Goal: Information Seeking & Learning: Learn about a topic

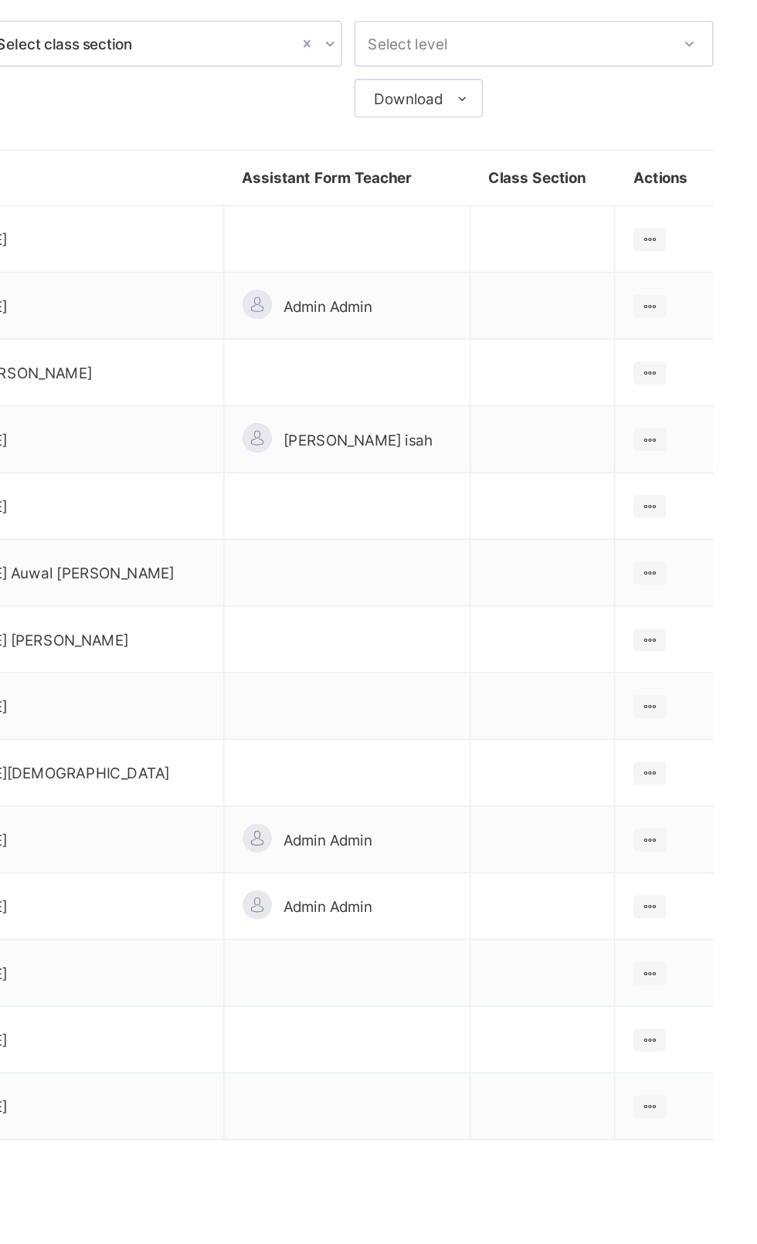
click at [0, 0] on ul "View Class Assign form Teacher" at bounding box center [0, 0] width 0 height 0
click at [0, 0] on div "View Class" at bounding box center [0, 0] width 0 height 0
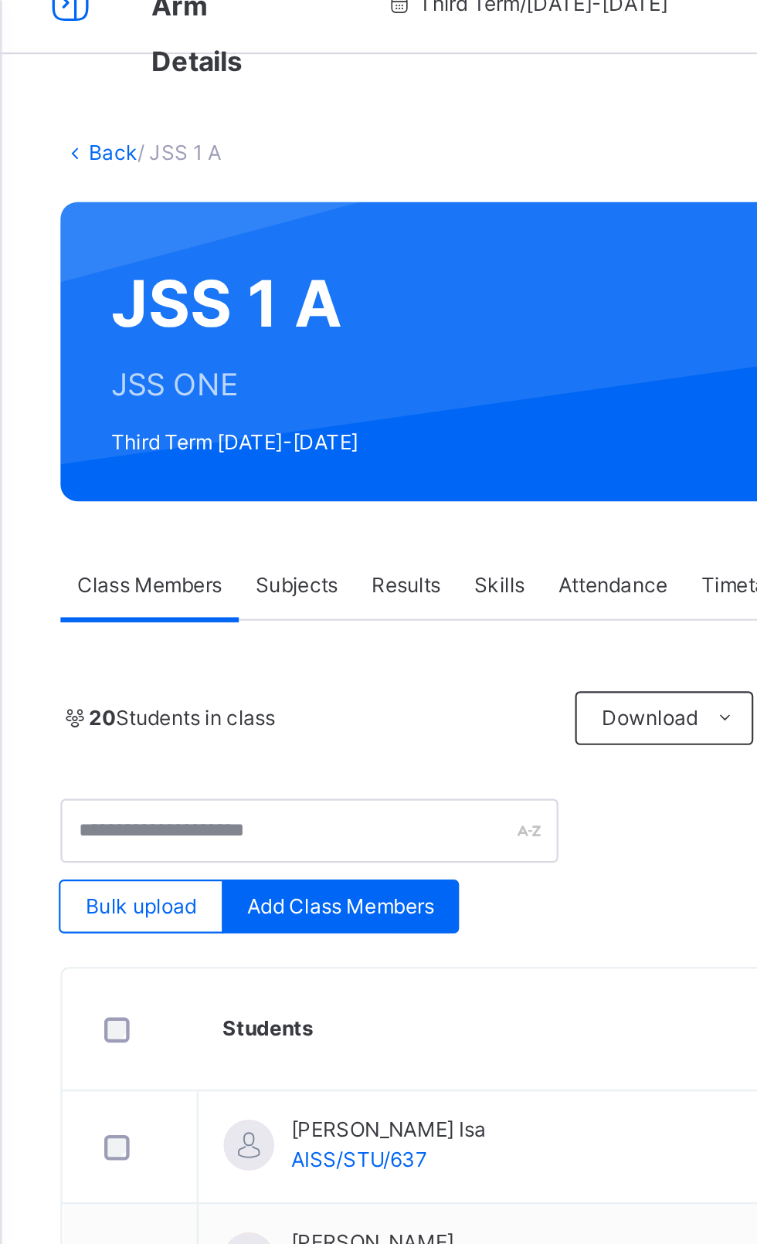
scroll to position [36, 0]
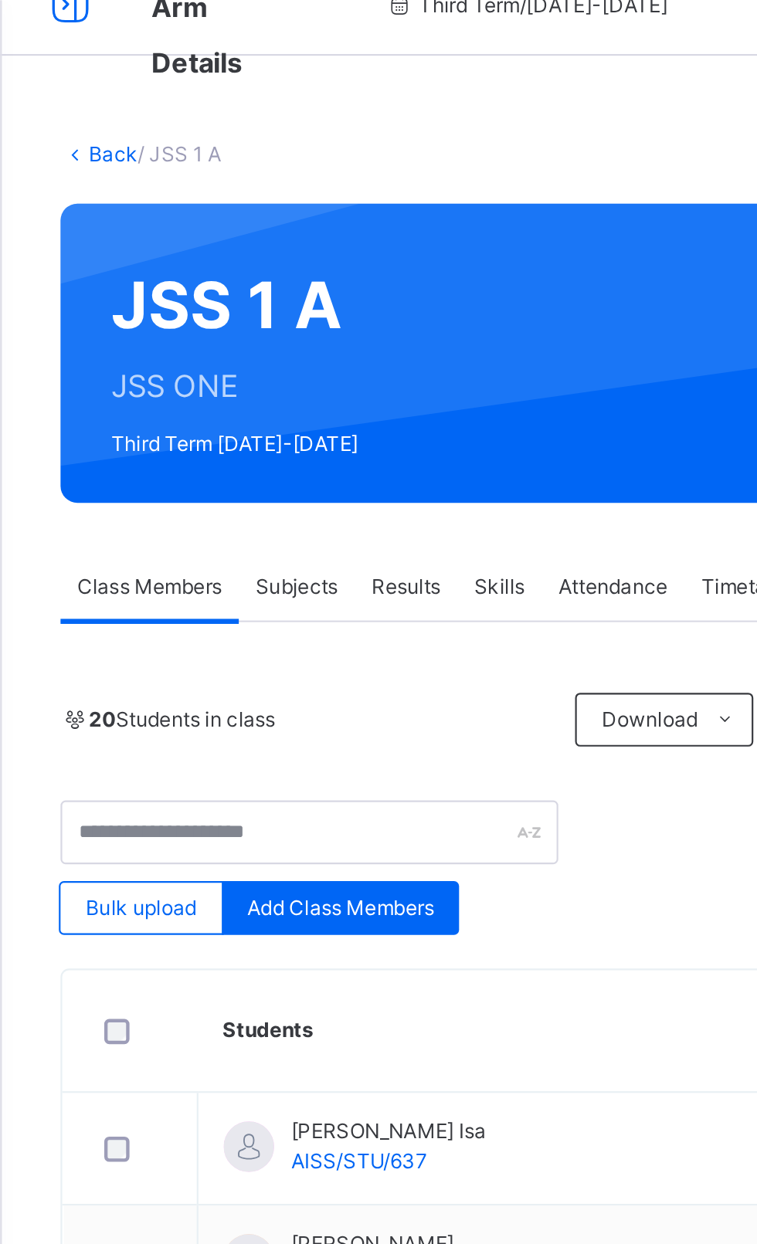
click at [42, 70] on link "Back" at bounding box center [52, 71] width 22 height 12
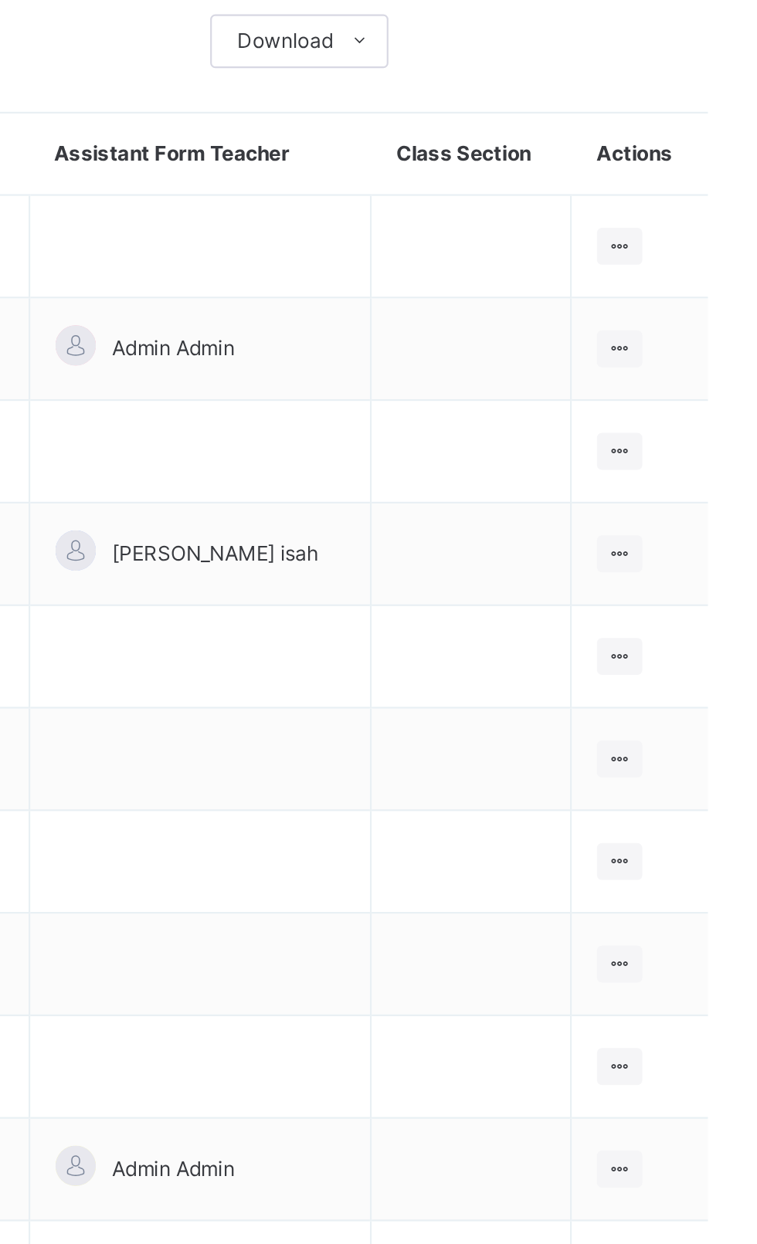
click at [682, 615] on icon at bounding box center [688, 621] width 13 height 12
click at [0, 0] on div "View Class" at bounding box center [0, 0] width 0 height 0
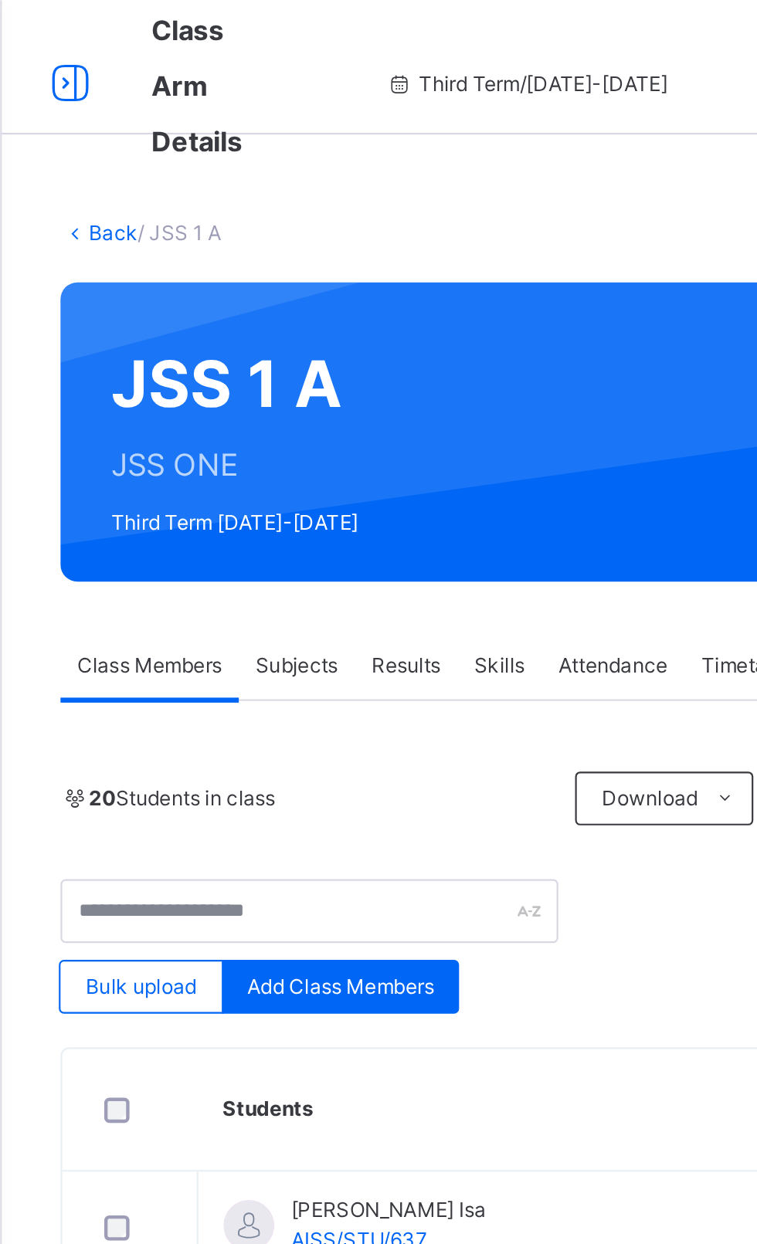
click at [46, 103] on link "Back" at bounding box center [52, 107] width 22 height 12
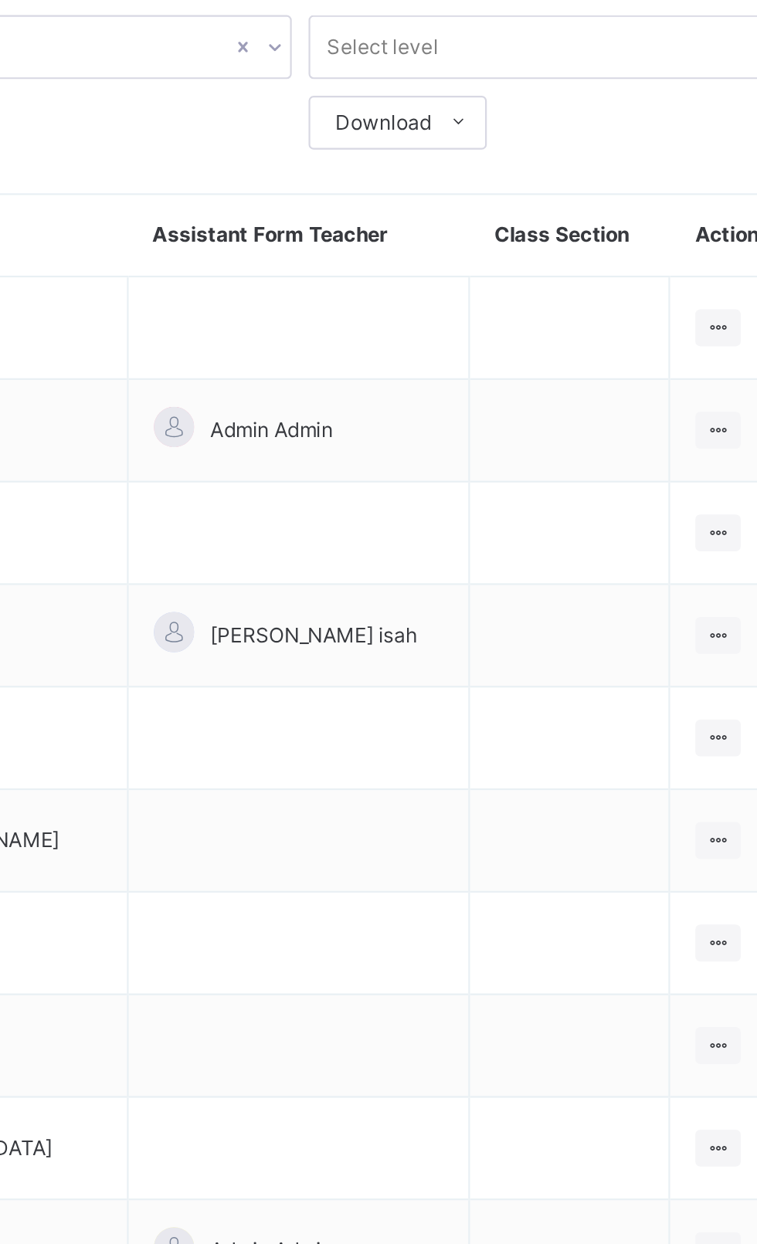
click at [682, 570] on icon at bounding box center [688, 573] width 13 height 12
click at [0, 0] on div "View Class" at bounding box center [0, 0] width 0 height 0
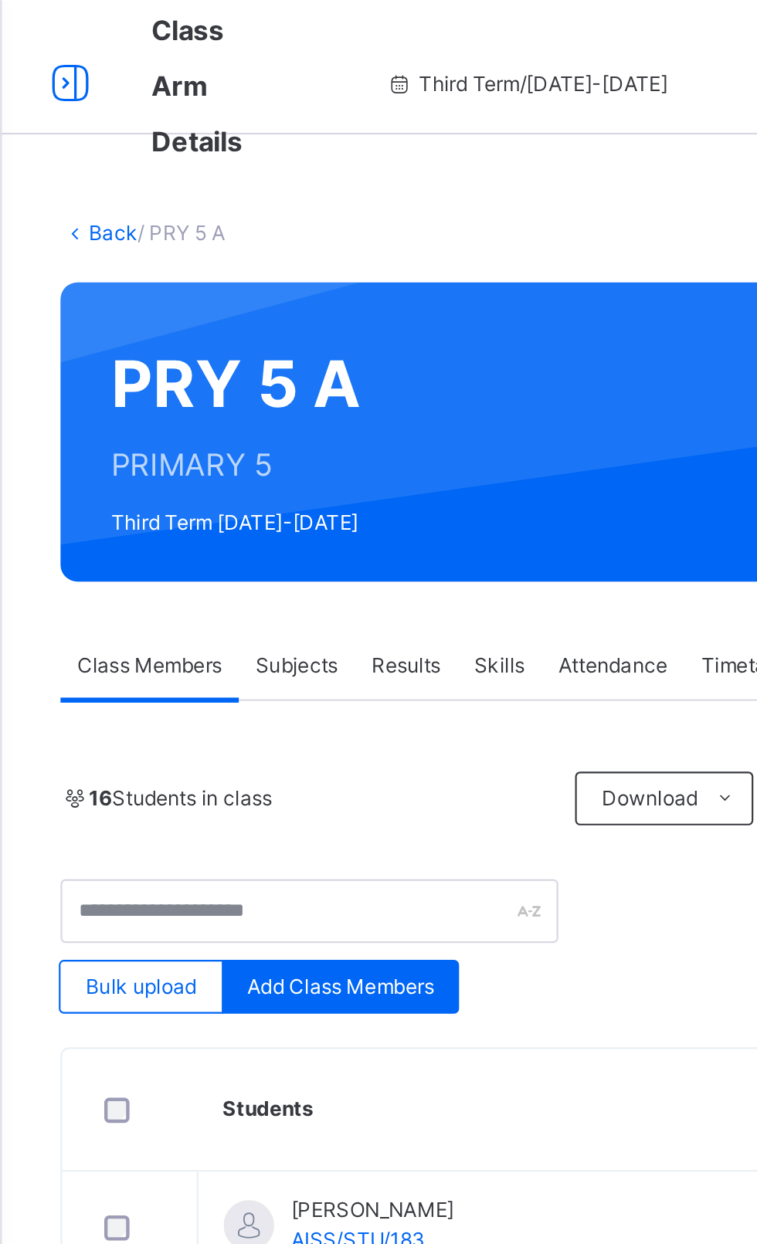
click at [43, 107] on link "Back" at bounding box center [52, 107] width 22 height 12
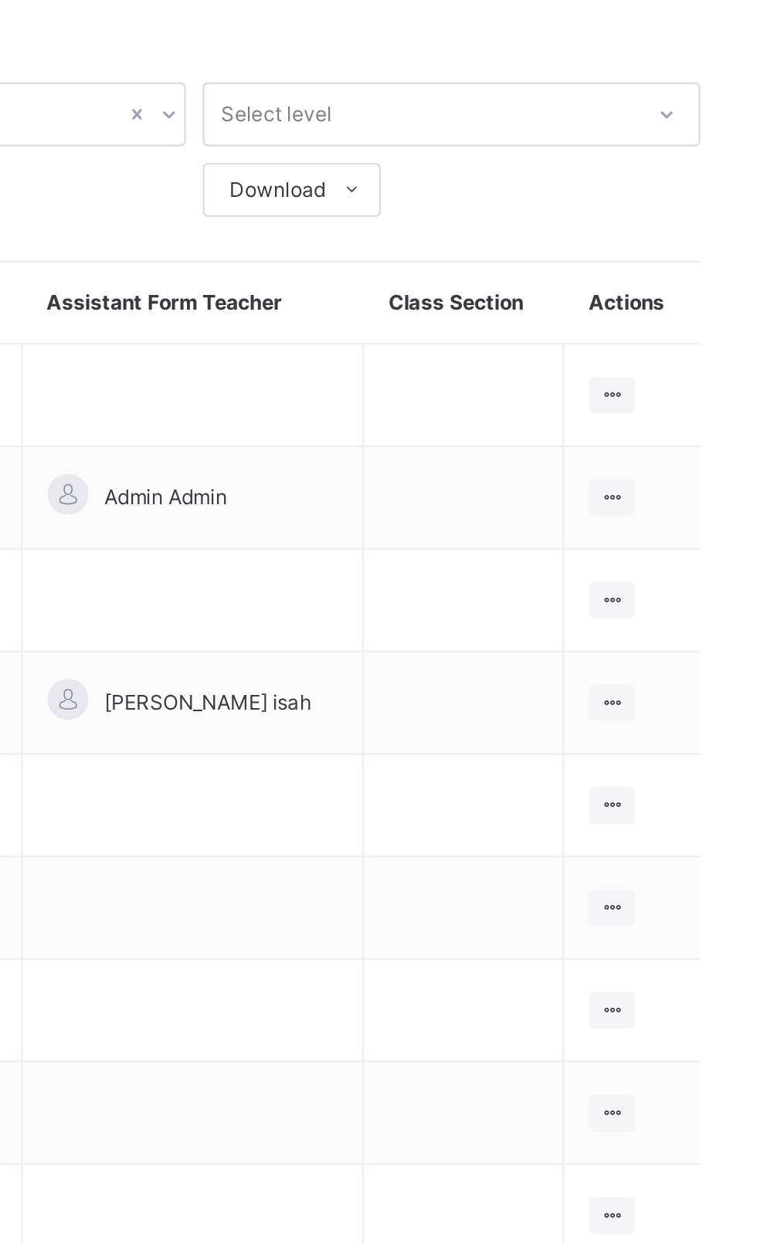
click at [682, 523] on icon at bounding box center [688, 526] width 13 height 12
click at [0, 0] on div "View Class" at bounding box center [0, 0] width 0 height 0
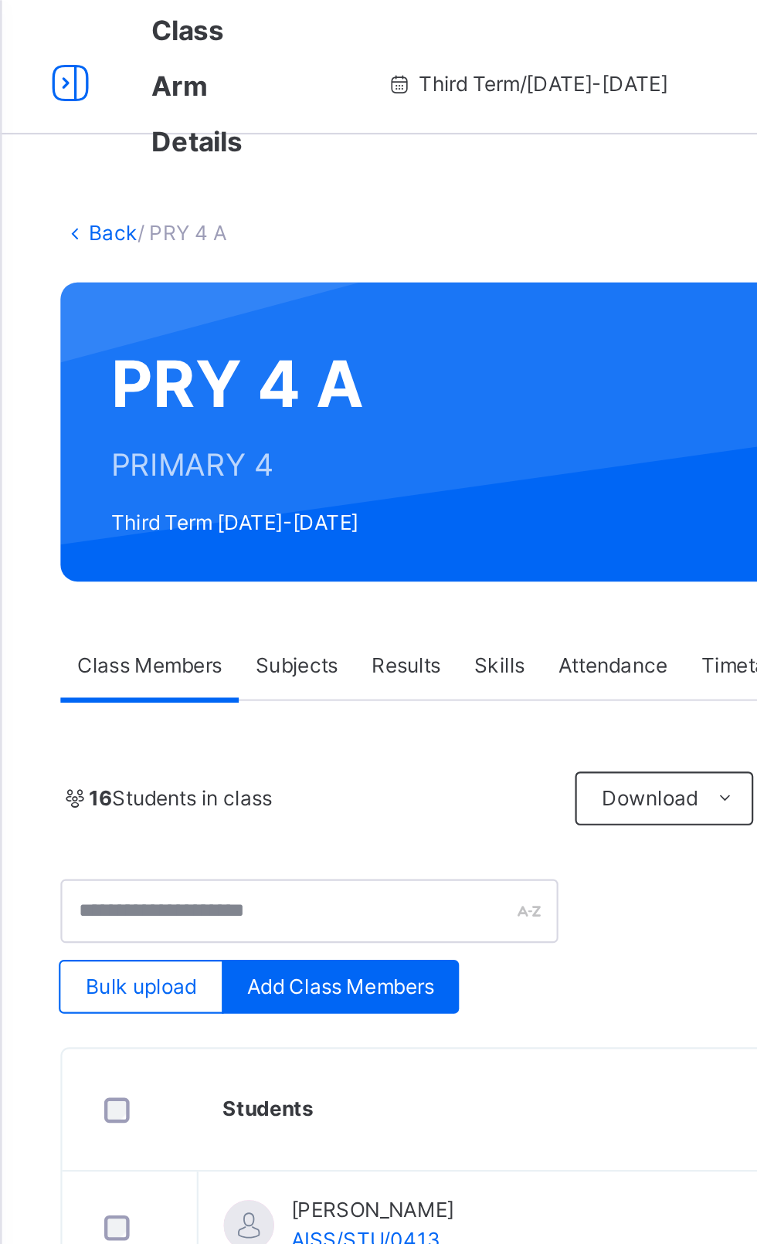
click at [45, 102] on link "Back" at bounding box center [52, 107] width 22 height 12
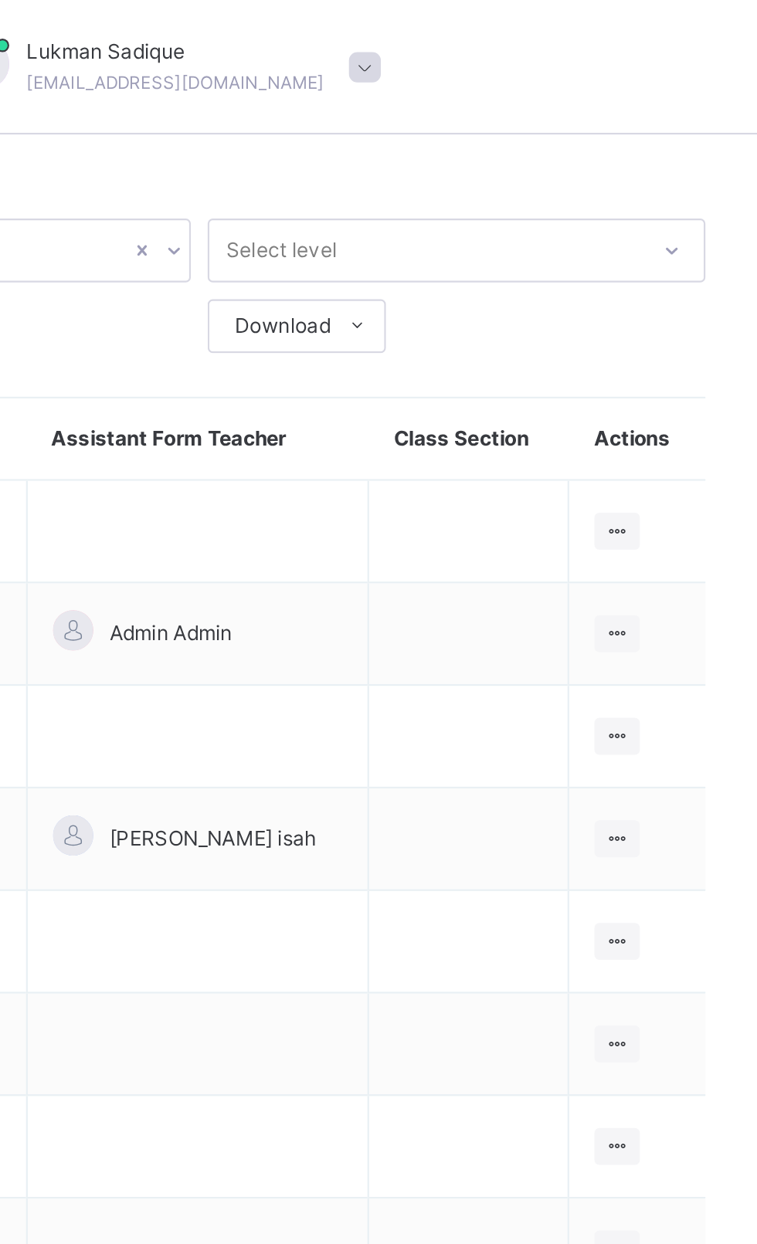
click at [682, 479] on icon at bounding box center [688, 479] width 13 height 12
click at [0, 0] on div "View Class" at bounding box center [0, 0] width 0 height 0
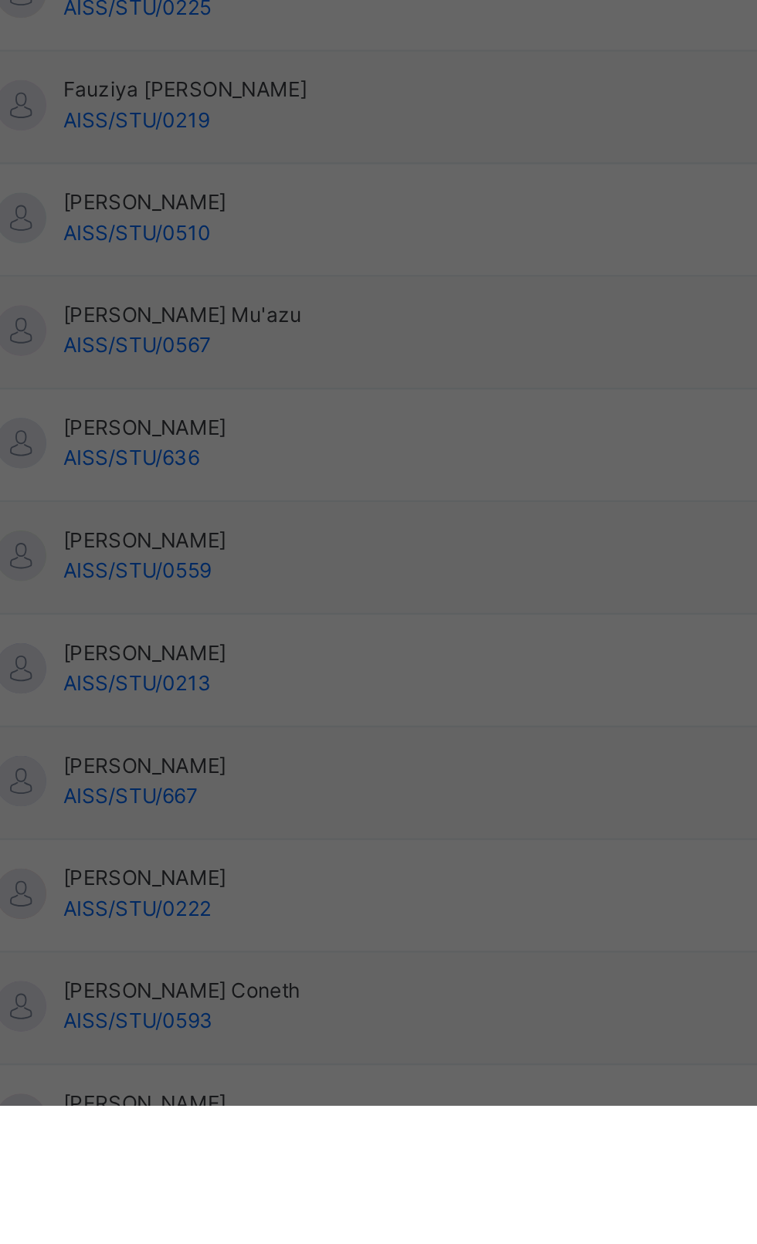
scroll to position [411, 0]
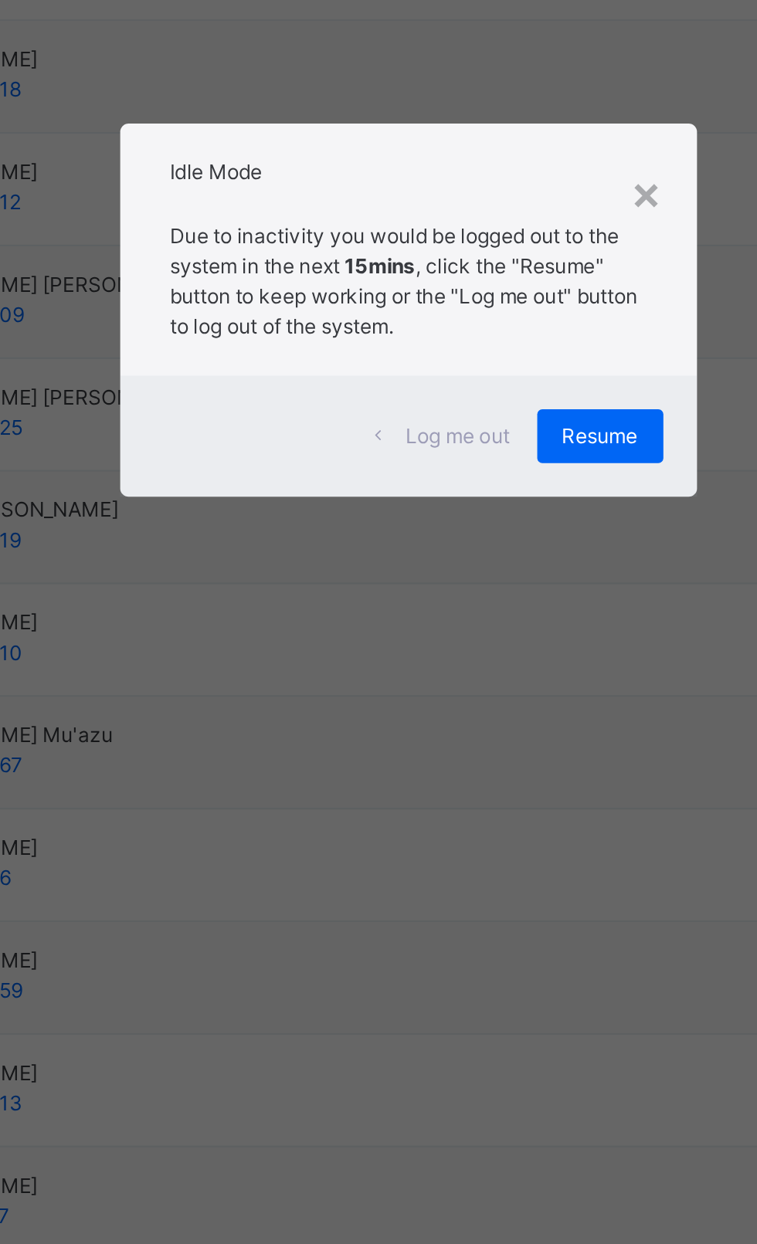
click at [469, 672] on div "Resume" at bounding box center [467, 680] width 58 height 25
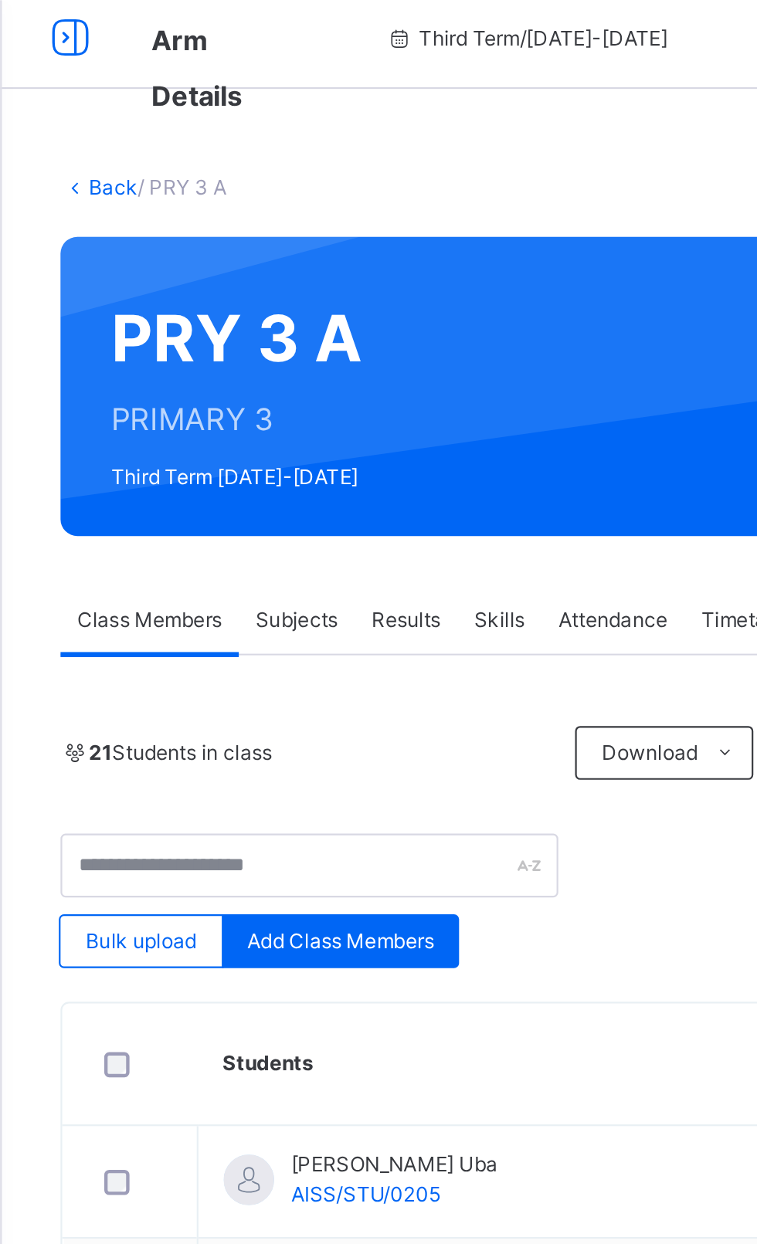
scroll to position [0, 0]
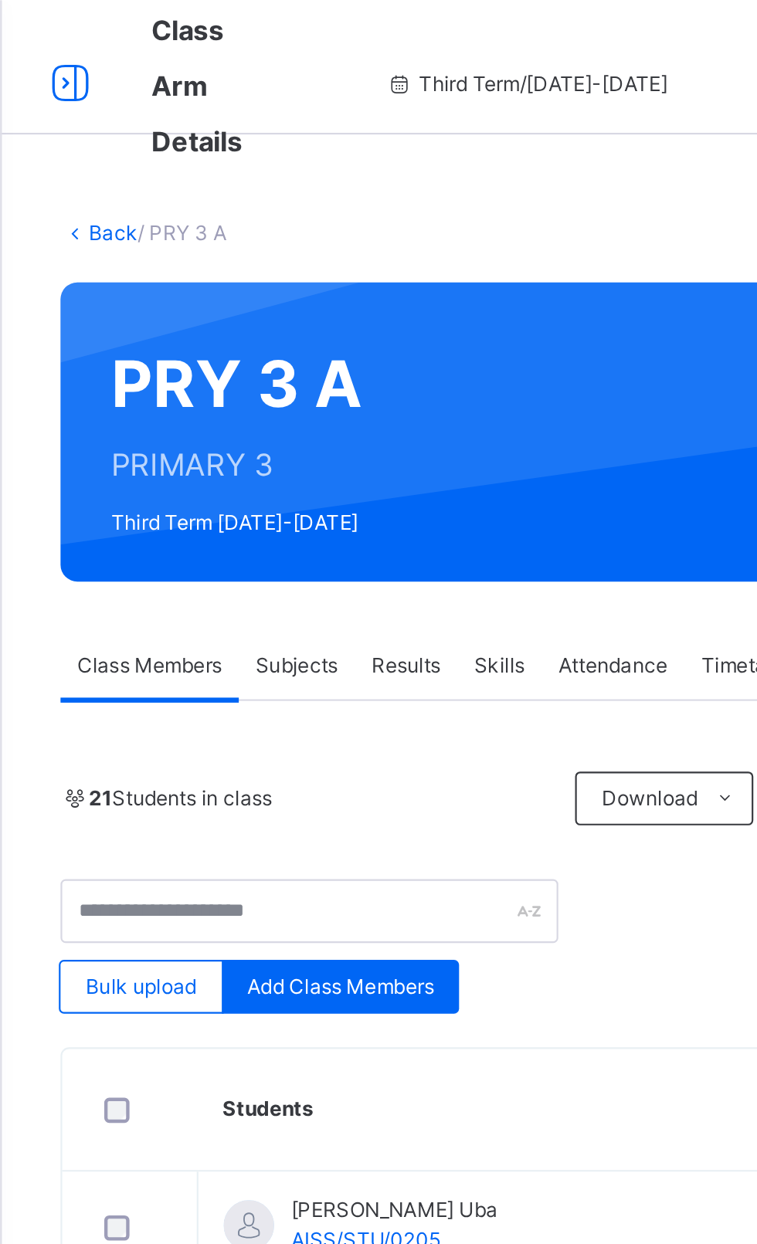
click at [42, 107] on link "Back" at bounding box center [52, 107] width 22 height 12
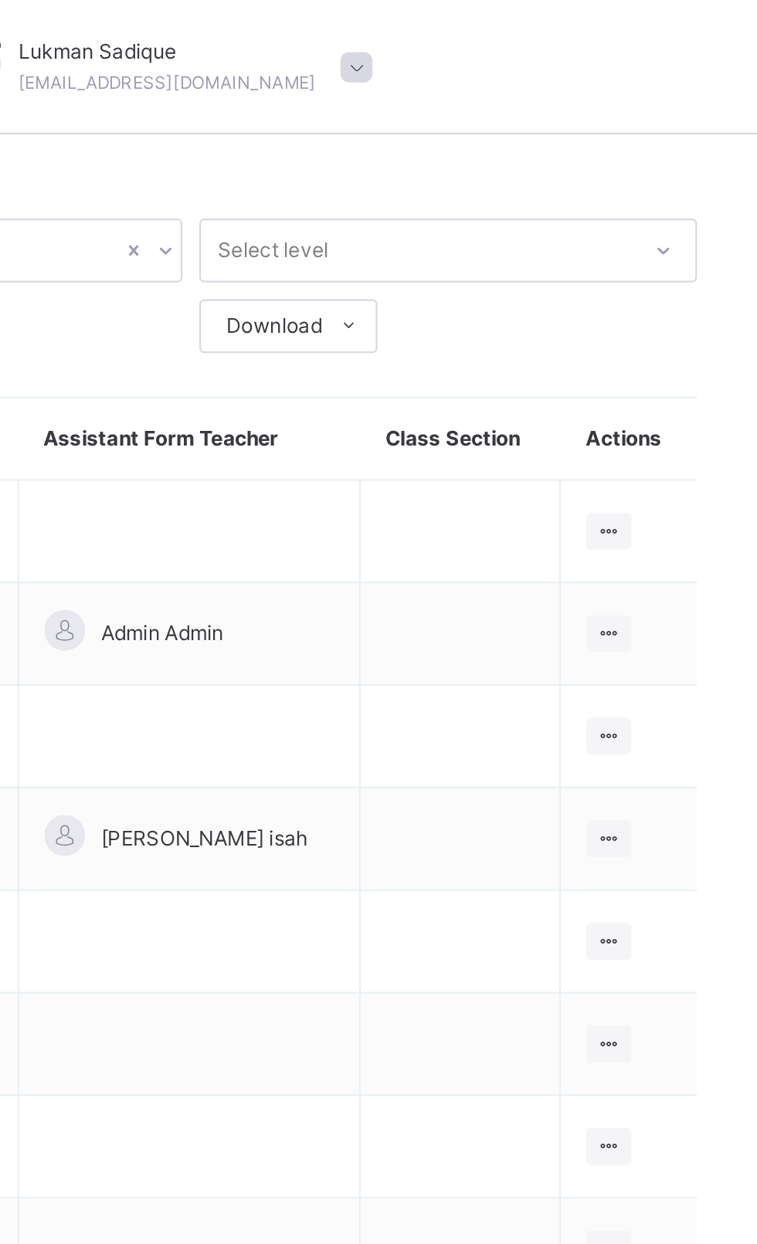
click at [682, 432] on icon at bounding box center [688, 432] width 13 height 12
click at [0, 0] on div "View Class" at bounding box center [0, 0] width 0 height 0
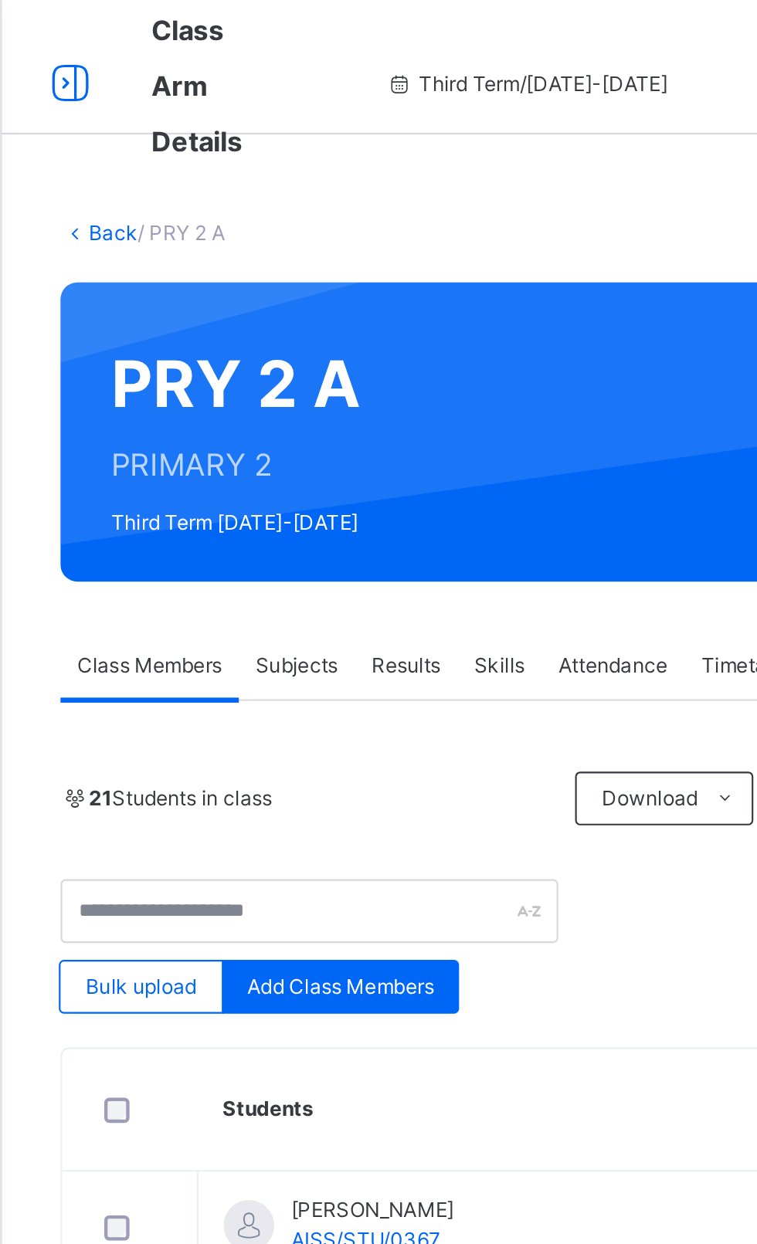
click at [41, 107] on link "Back" at bounding box center [52, 107] width 22 height 12
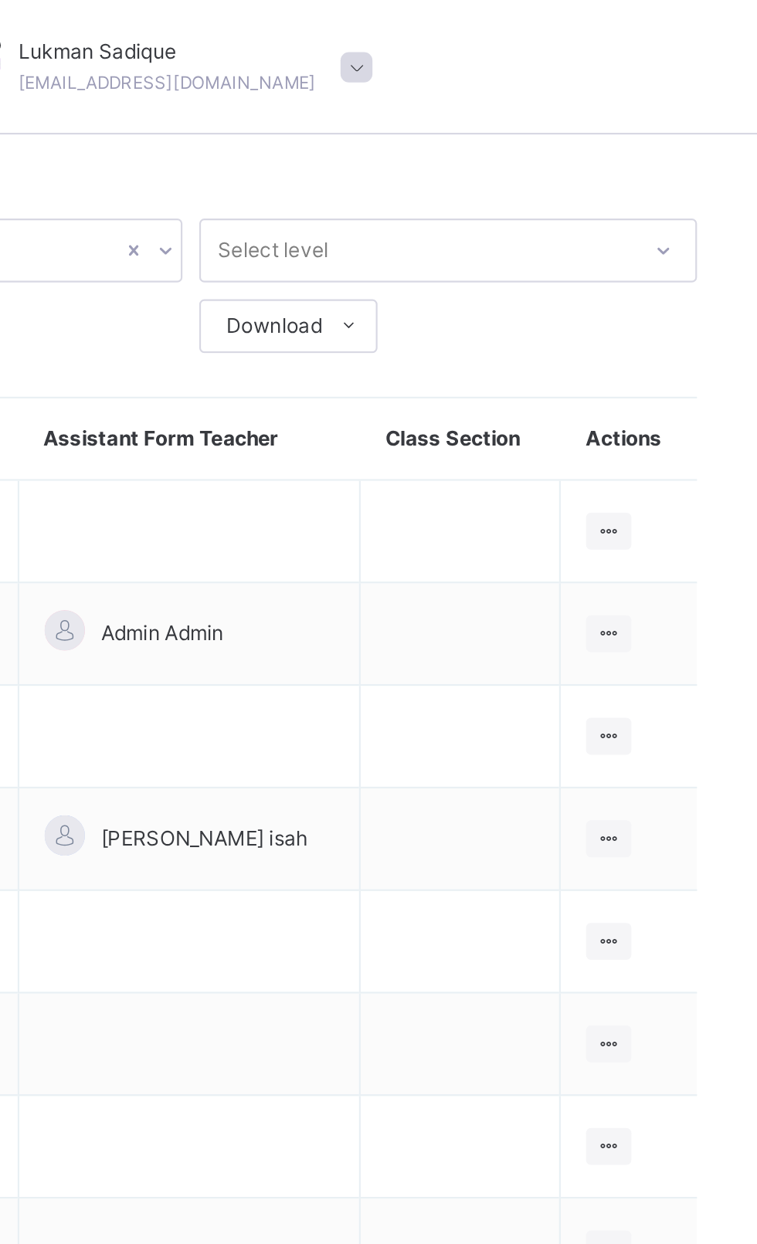
click at [0, 0] on ul "View Class Assign form Teacher" at bounding box center [0, 0] width 0 height 0
click at [0, 0] on div "View Class" at bounding box center [0, 0] width 0 height 0
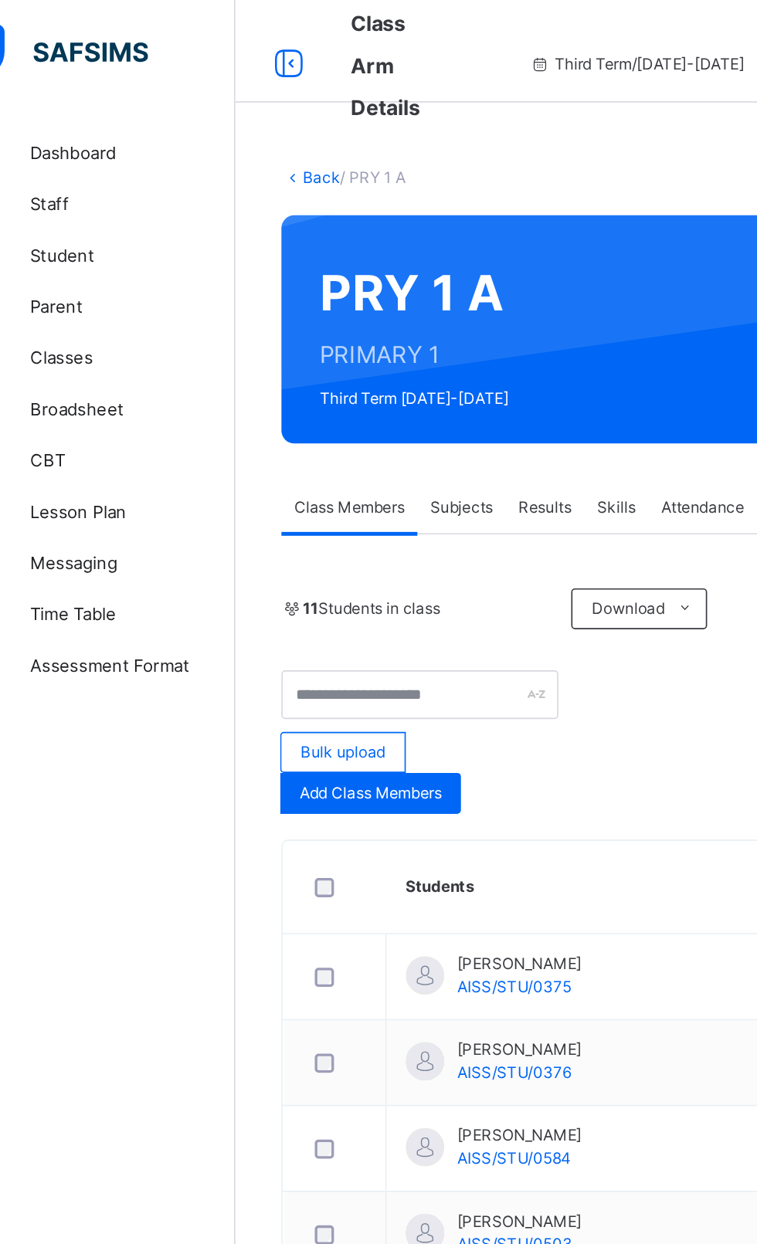
click at [234, 105] on link "Back" at bounding box center [237, 107] width 22 height 12
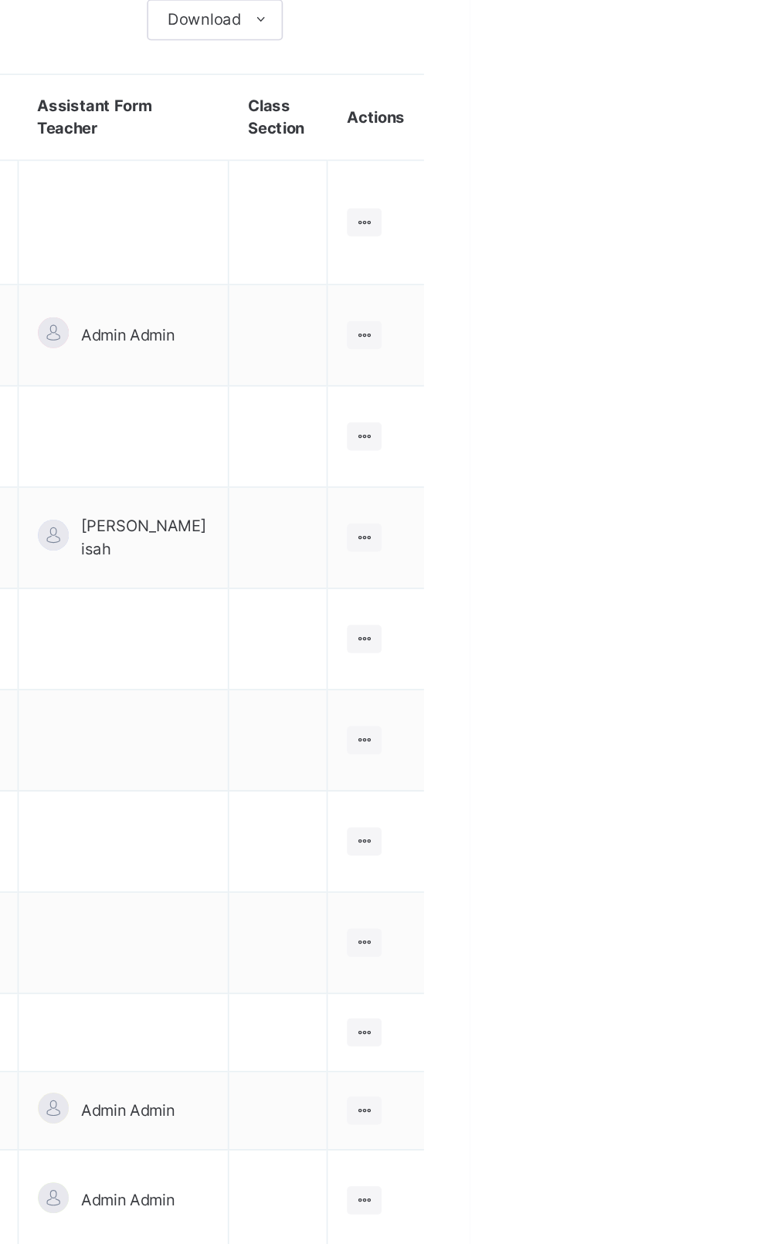
click at [693, 395] on icon at bounding box center [692, 401] width 13 height 12
click at [0, 0] on div "View Class" at bounding box center [0, 0] width 0 height 0
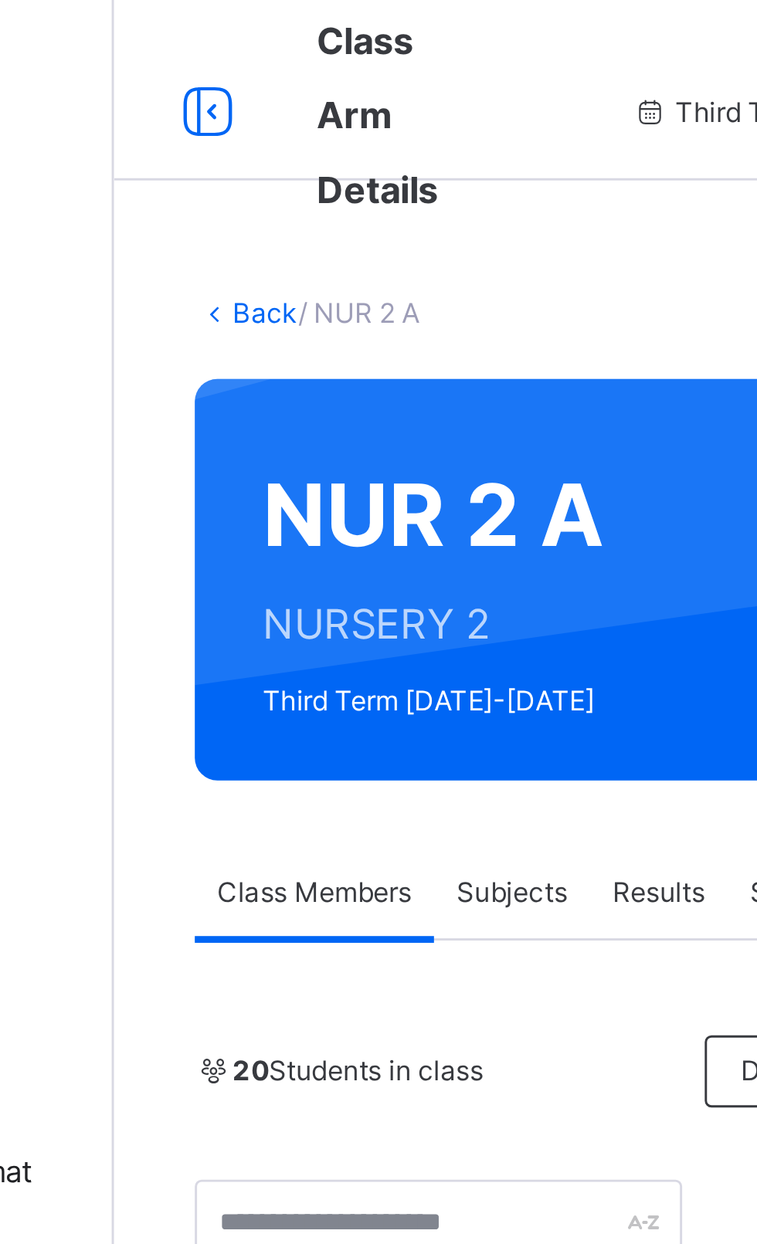
click at [230, 103] on link "Back" at bounding box center [237, 107] width 22 height 12
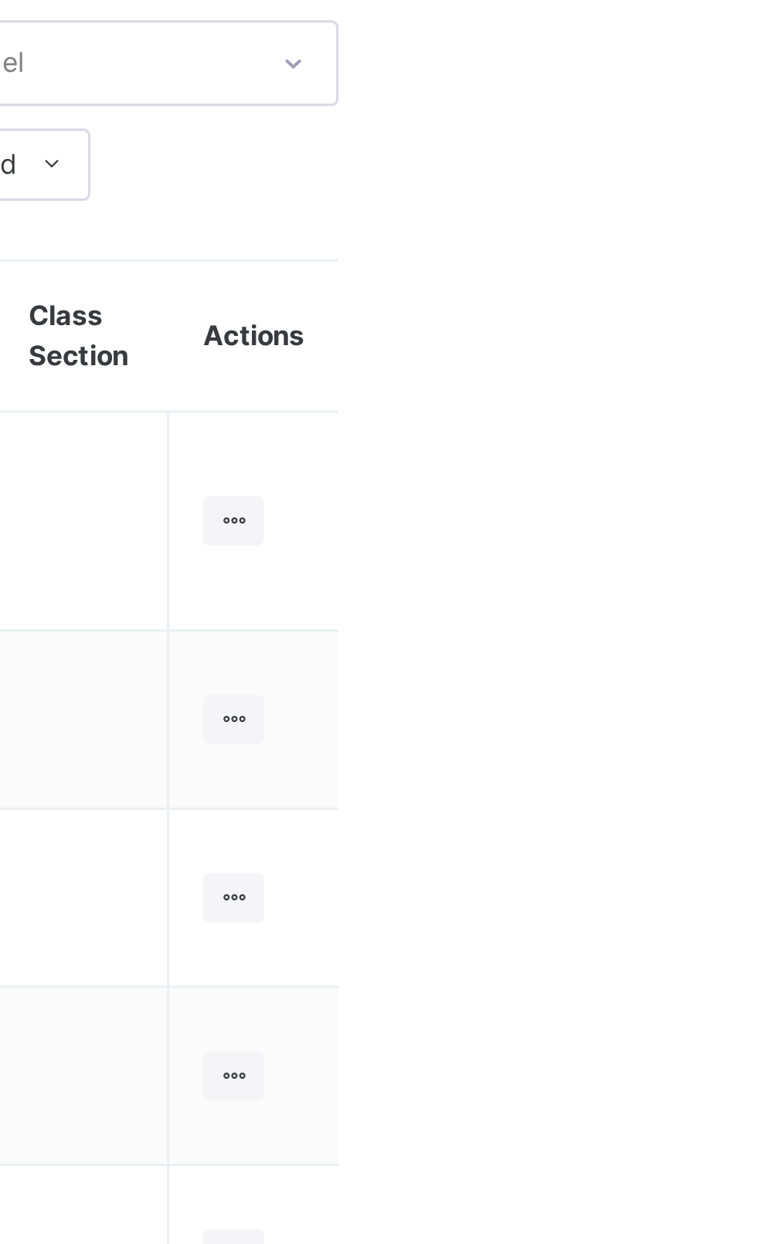
click at [696, 334] on icon at bounding box center [692, 340] width 13 height 12
click at [0, 0] on div "View Class" at bounding box center [0, 0] width 0 height 0
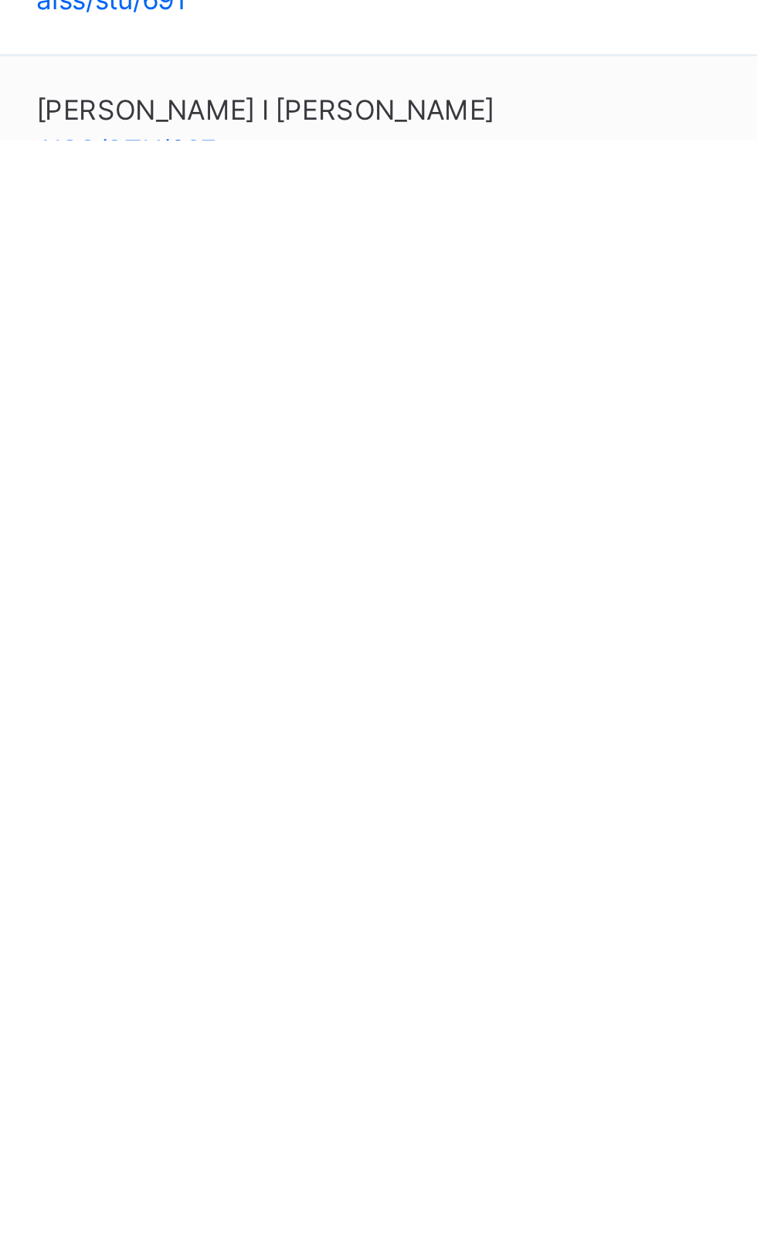
scroll to position [9, 0]
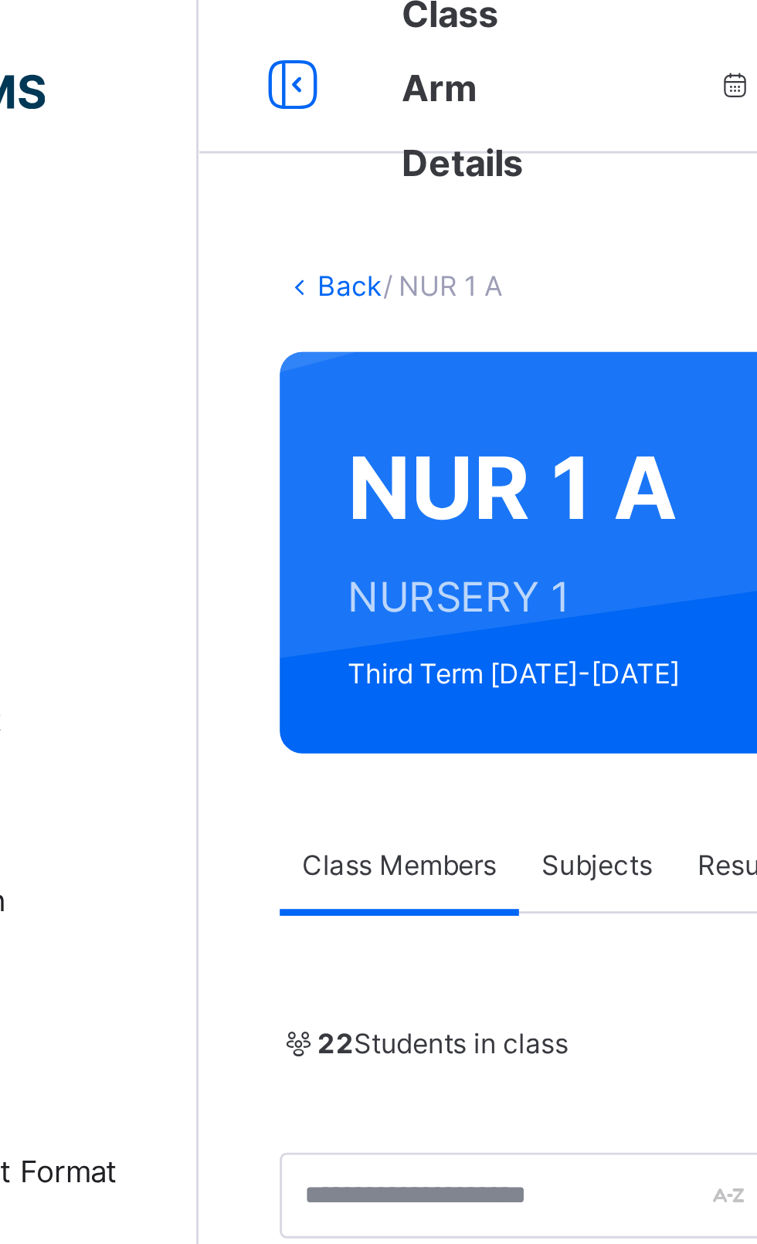
click at [236, 101] on link "Back" at bounding box center [237, 98] width 22 height 12
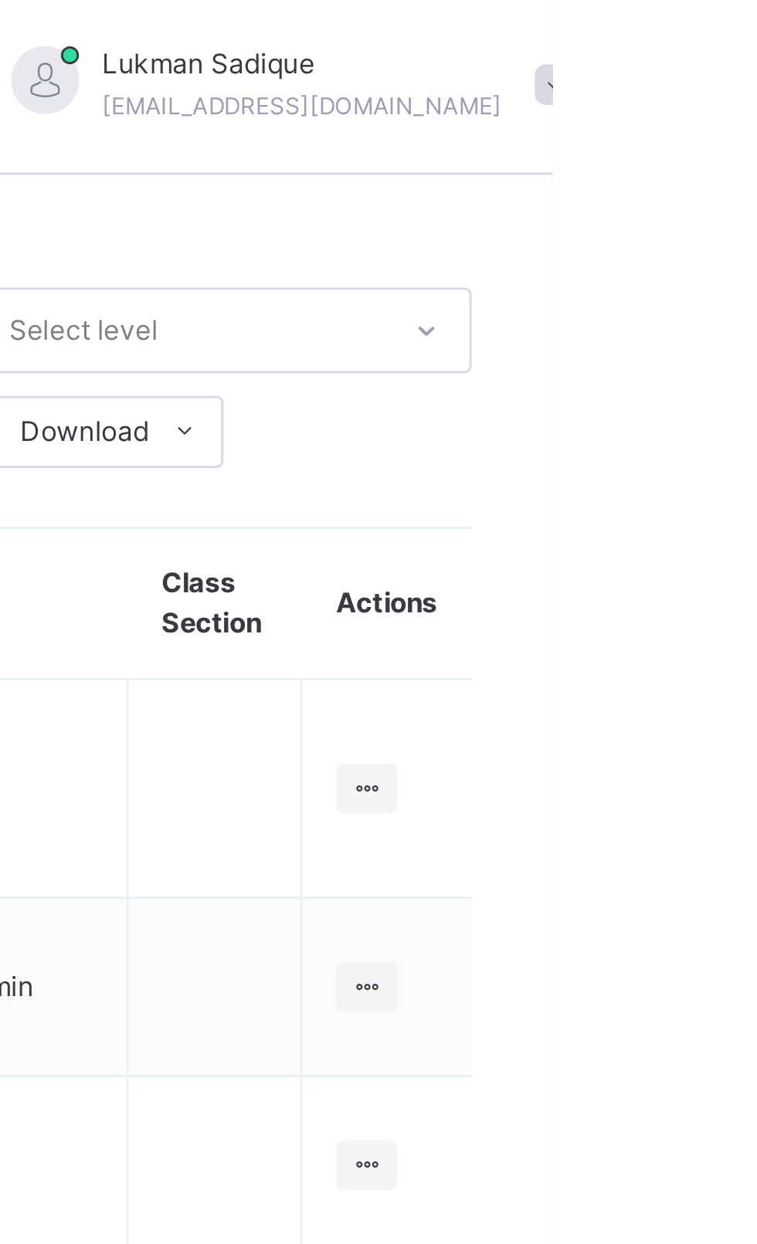
click at [693, 266] on icon at bounding box center [692, 272] width 13 height 12
click at [0, 0] on div "View Class" at bounding box center [0, 0] width 0 height 0
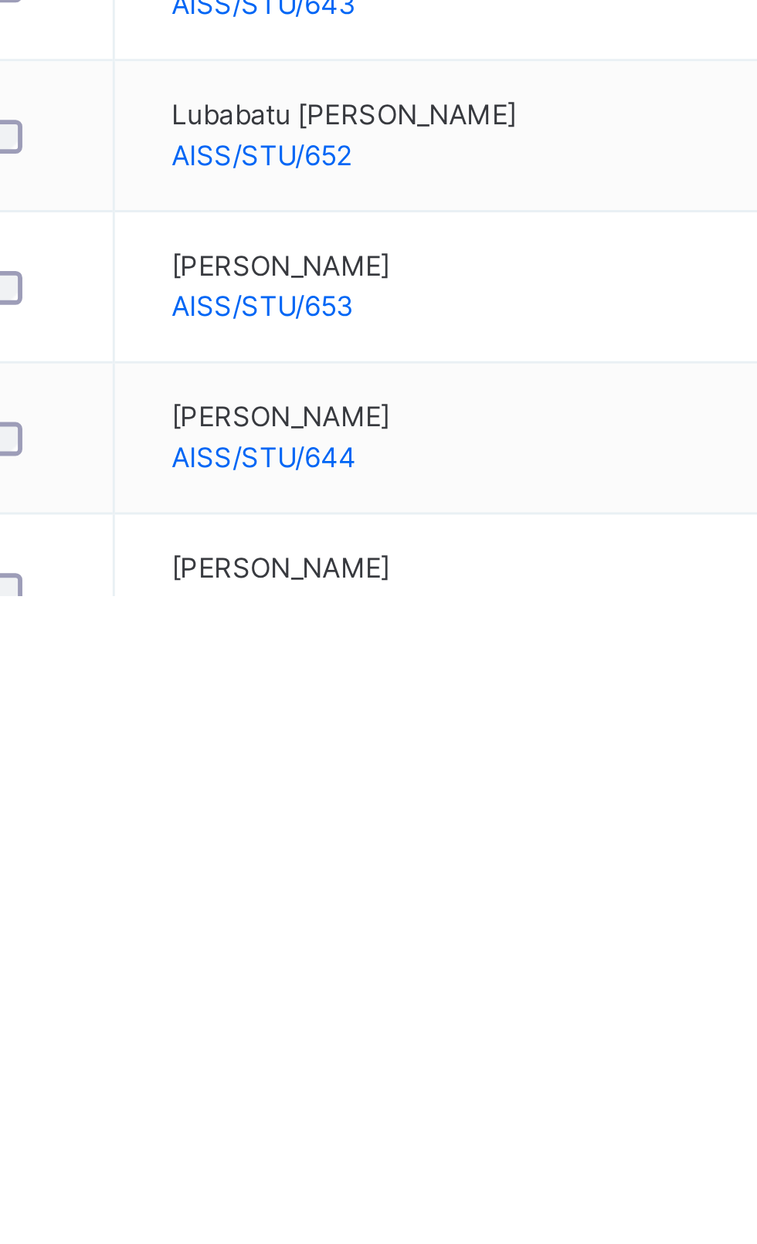
scroll to position [12, 0]
